Goal: Obtain resource: Obtain resource

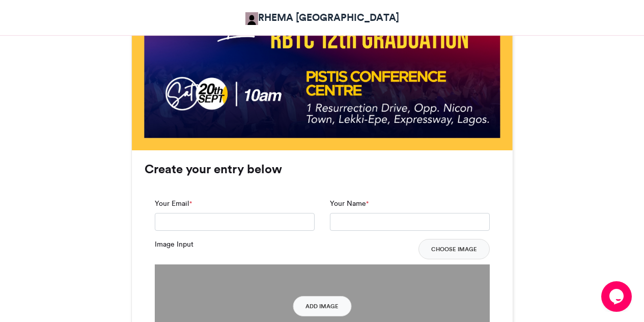
scroll to position [550, 0]
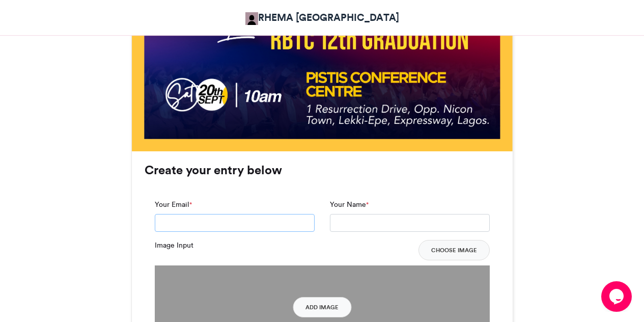
click at [258, 221] on input "Your Email *" at bounding box center [235, 223] width 160 height 18
type input "**********"
click at [354, 216] on input "Your Name *" at bounding box center [410, 223] width 160 height 18
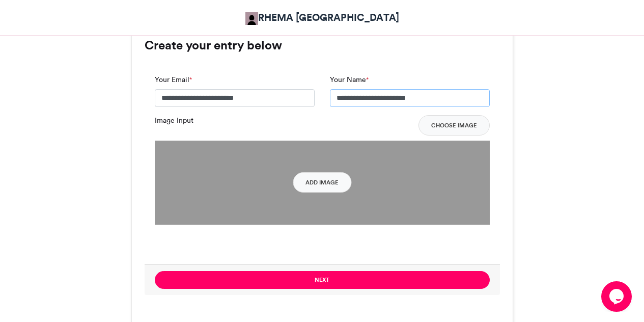
scroll to position [677, 0]
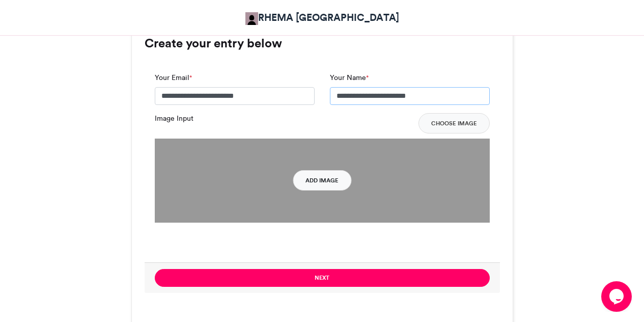
type input "**********"
click at [332, 178] on button "Add Image" at bounding box center [322, 180] width 59 height 20
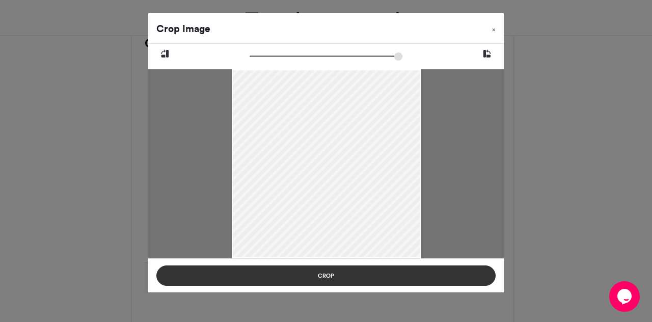
click at [336, 277] on button "Crop" at bounding box center [325, 275] width 339 height 20
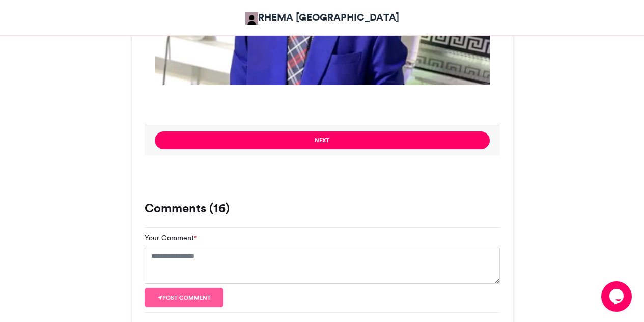
scroll to position [827, 0]
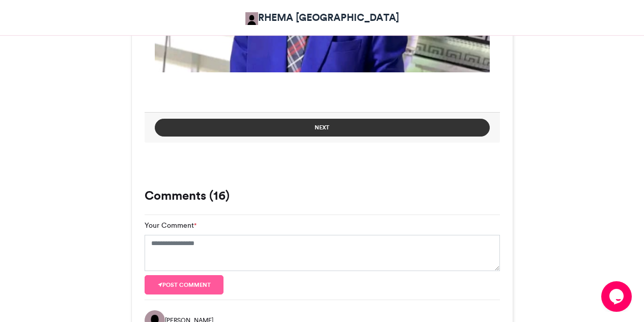
click at [341, 128] on button "Next" at bounding box center [322, 128] width 335 height 18
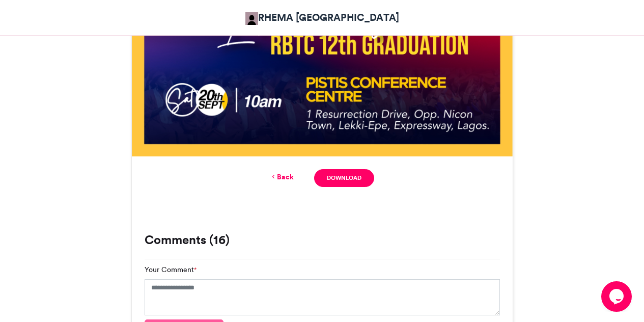
scroll to position [548, 0]
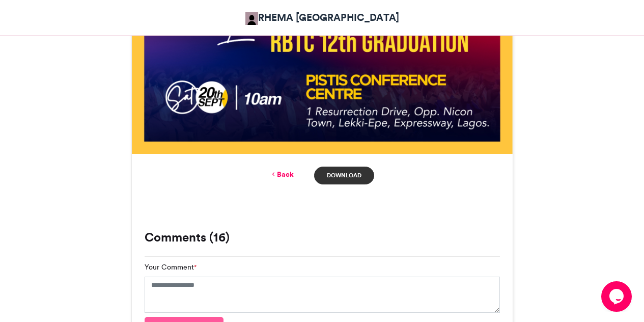
click at [350, 175] on link "Download" at bounding box center [344, 175] width 60 height 18
click at [287, 174] on link "Back" at bounding box center [282, 174] width 24 height 11
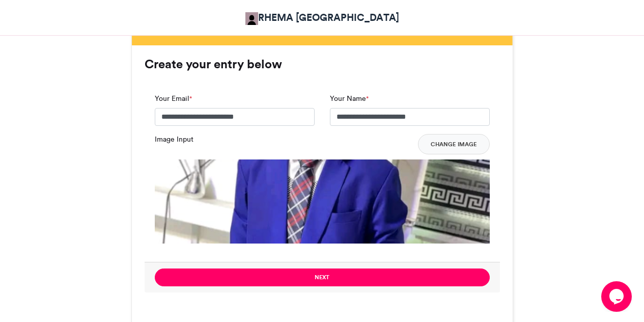
scroll to position [657, 0]
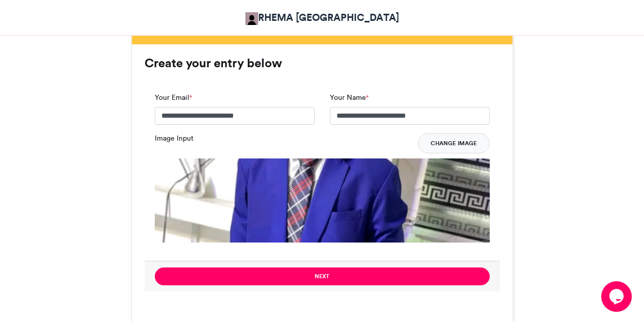
click at [455, 138] on button "Change Image" at bounding box center [454, 143] width 72 height 20
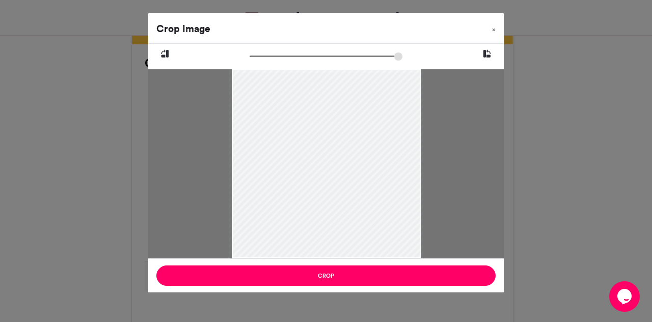
type input "******"
drag, startPoint x: 256, startPoint y: 58, endPoint x: 246, endPoint y: 70, distance: 15.2
click at [249, 61] on input "zoom" at bounding box center [325, 56] width 153 height 10
click at [246, 69] on div at bounding box center [325, 163] width 189 height 252
drag, startPoint x: 257, startPoint y: 95, endPoint x: 257, endPoint y: 88, distance: 7.1
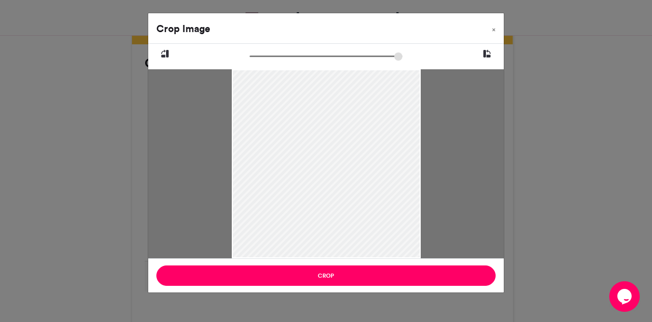
click at [257, 88] on div at bounding box center [325, 160] width 189 height 252
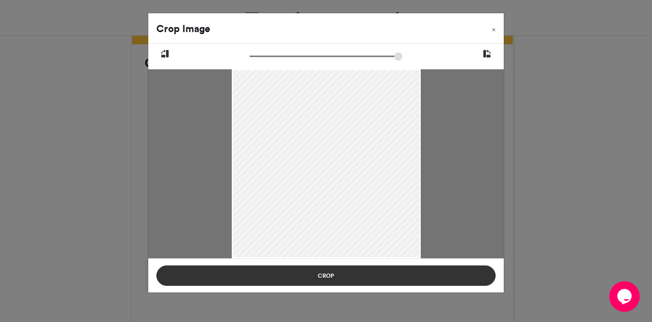
click at [390, 276] on button "Crop" at bounding box center [325, 275] width 339 height 20
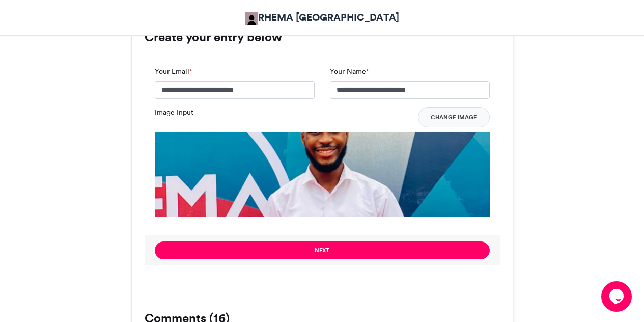
scroll to position [693, 0]
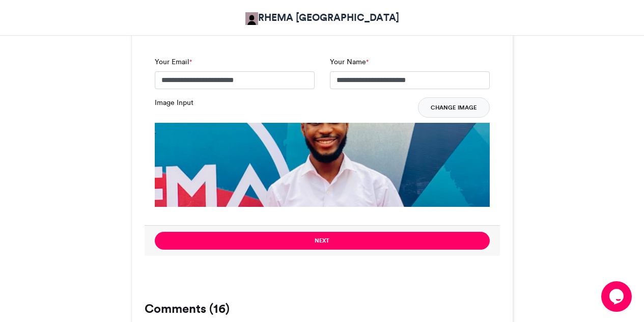
click at [444, 109] on button "Change Image" at bounding box center [454, 107] width 72 height 20
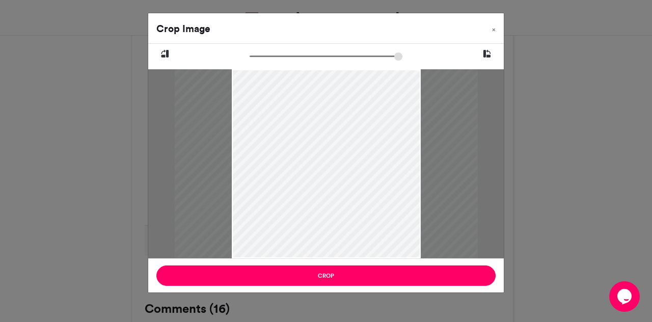
drag, startPoint x: 254, startPoint y: 55, endPoint x: 284, endPoint y: 56, distance: 29.5
type input "******"
click at [284, 56] on input "zoom" at bounding box center [325, 56] width 153 height 10
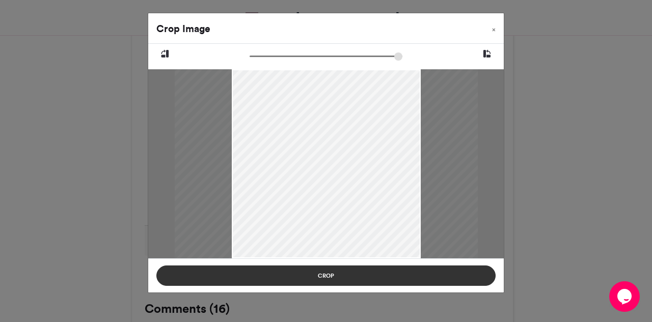
click at [352, 277] on button "Crop" at bounding box center [325, 275] width 339 height 20
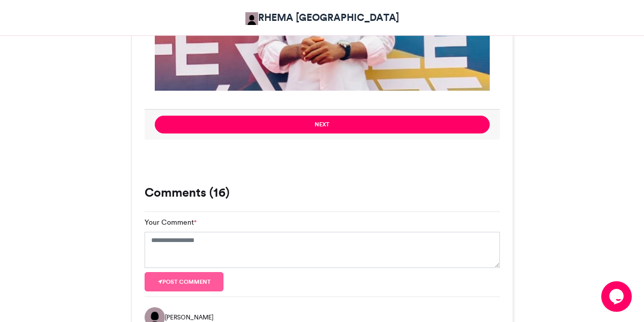
scroll to position [806, 0]
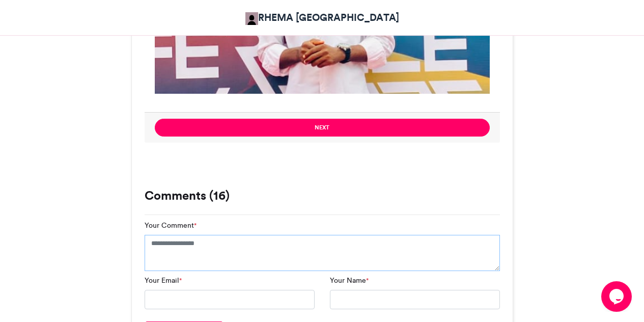
click at [271, 251] on textarea "Your Comment *" at bounding box center [322, 253] width 355 height 37
type textarea "**********"
click at [255, 300] on input "Your Email *" at bounding box center [230, 303] width 170 height 19
type input "**********"
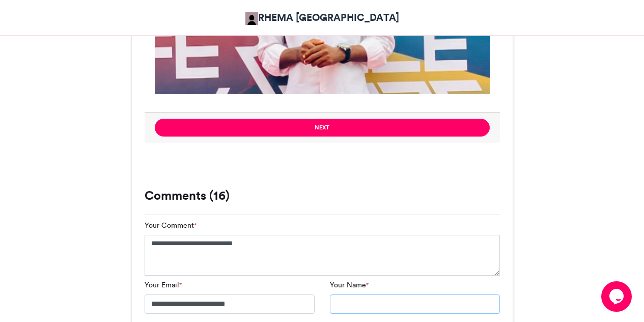
click at [375, 309] on input "Your Name *" at bounding box center [415, 303] width 170 height 19
type input "**********"
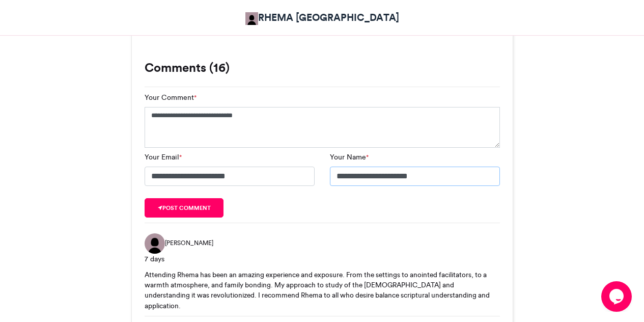
scroll to position [944, 0]
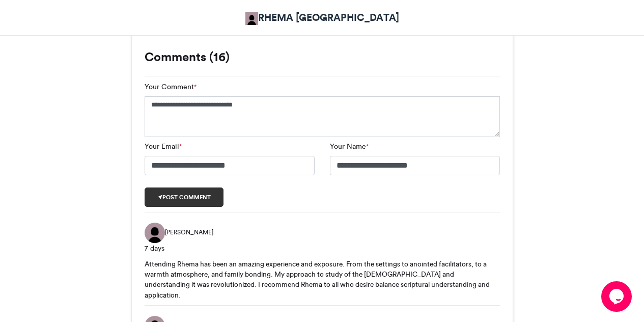
click at [205, 195] on button "Post comment" at bounding box center [184, 196] width 79 height 19
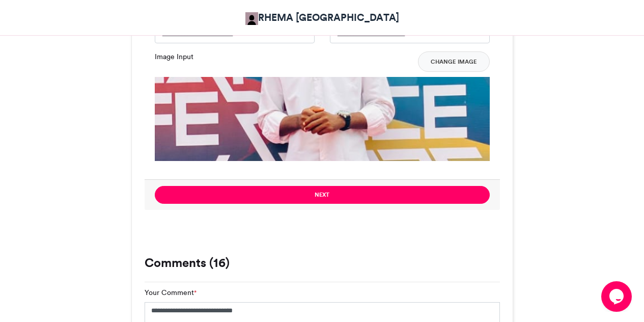
scroll to position [746, 0]
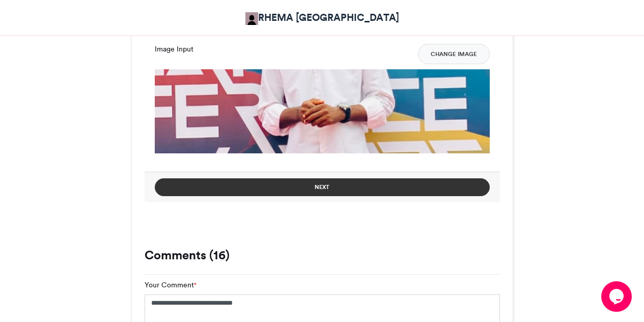
click at [356, 186] on button "Next" at bounding box center [322, 187] width 335 height 18
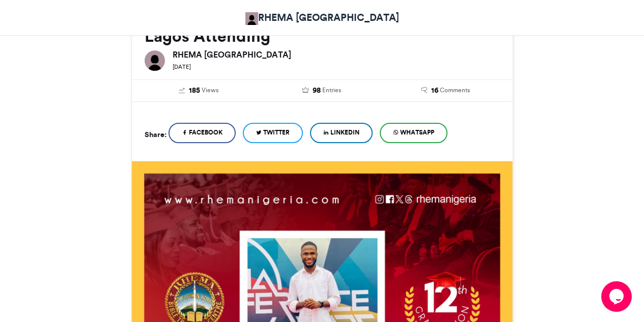
scroll to position [530, 0]
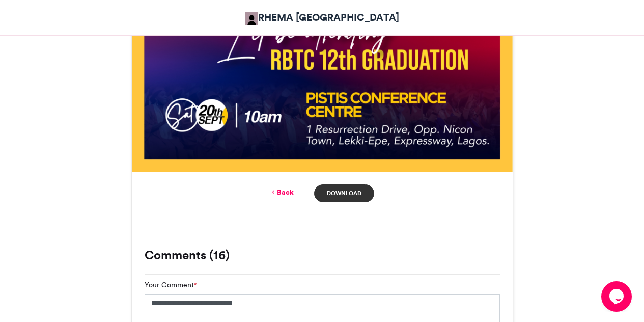
click at [354, 191] on link "Download" at bounding box center [344, 193] width 60 height 18
click at [289, 191] on link "Back" at bounding box center [282, 192] width 24 height 11
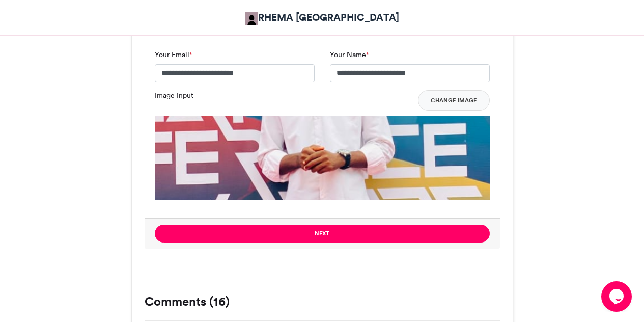
scroll to position [699, 0]
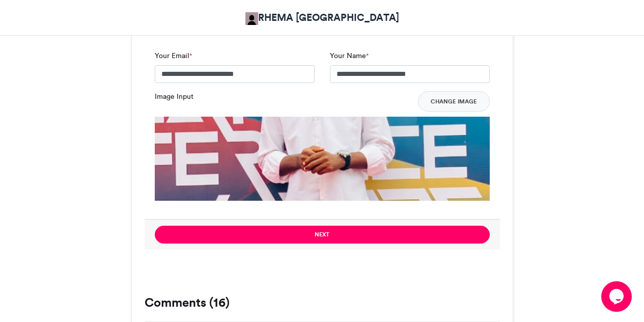
click at [286, 146] on img at bounding box center [322, 284] width 335 height 335
click at [324, 161] on img at bounding box center [322, 284] width 335 height 335
click at [179, 97] on label "Image Input" at bounding box center [174, 96] width 39 height 11
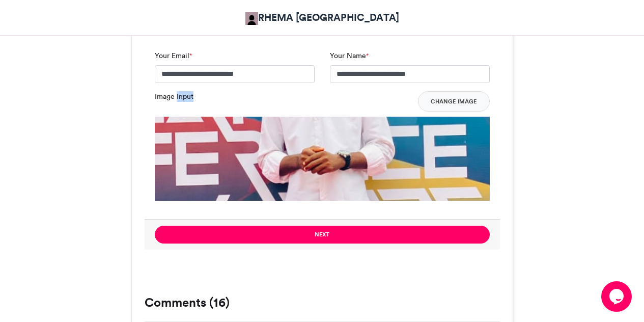
click at [246, 152] on img at bounding box center [322, 284] width 335 height 335
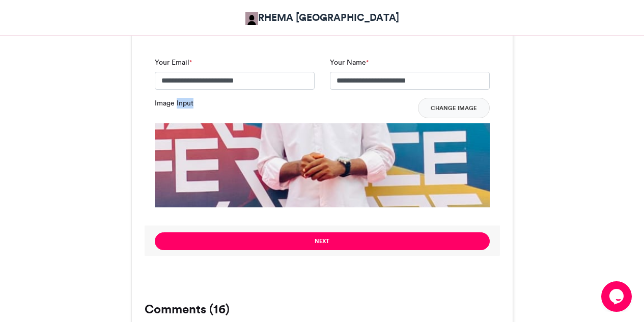
scroll to position [691, 0]
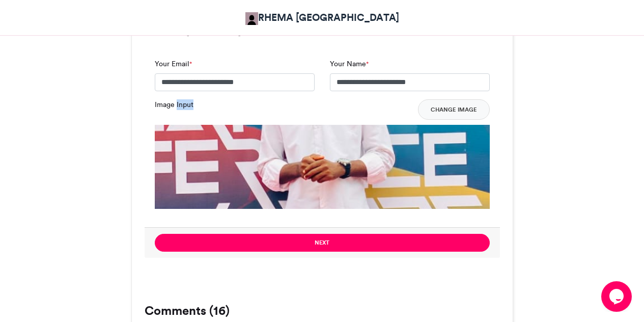
click at [297, 195] on img at bounding box center [322, 292] width 335 height 335
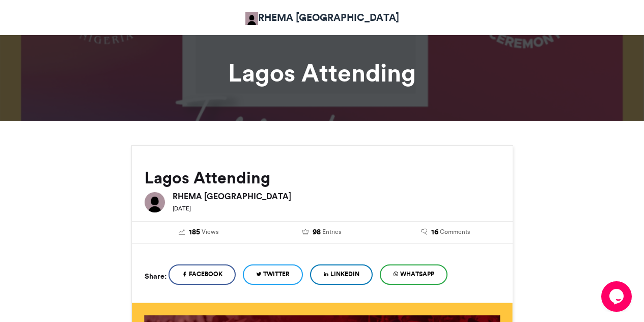
scroll to position [0, 0]
